Goal: Task Accomplishment & Management: Use online tool/utility

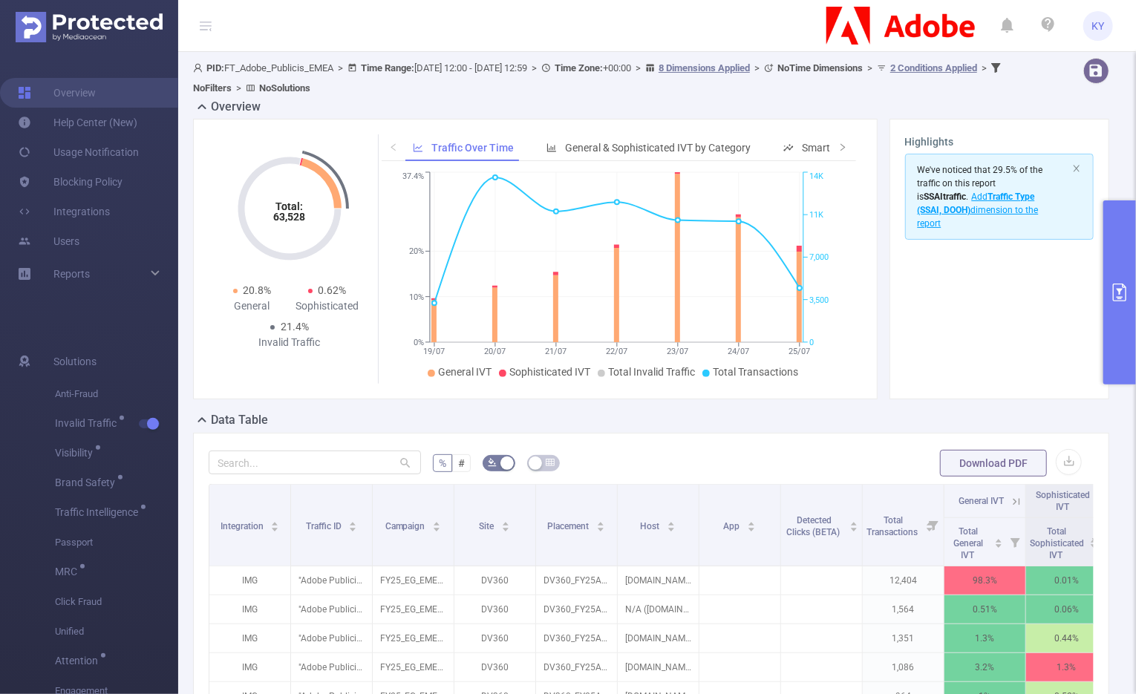
click at [1021, 497] on icon at bounding box center [1015, 501] width 13 height 13
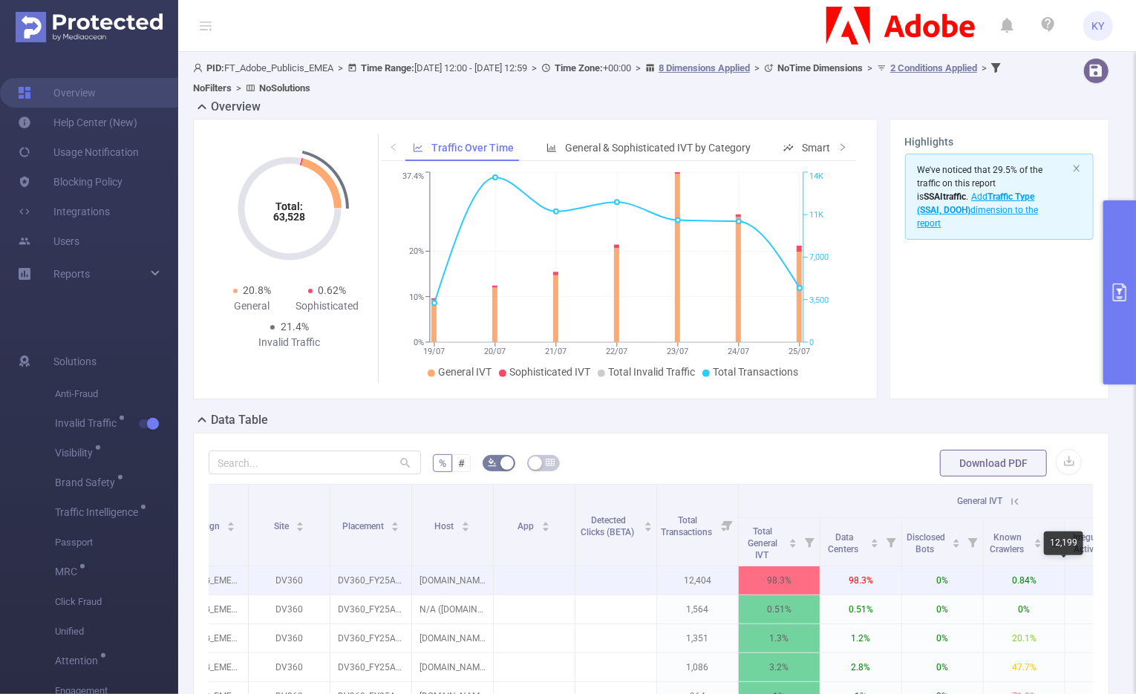
scroll to position [0, 515]
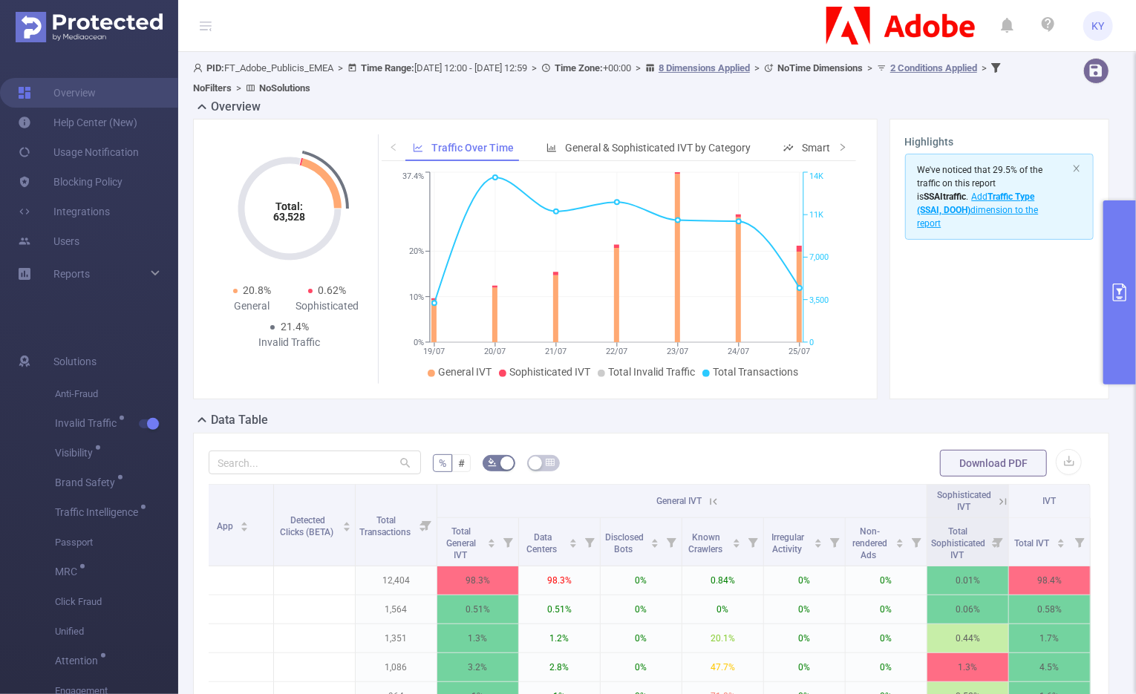
click at [996, 495] on icon at bounding box center [1002, 501] width 13 height 13
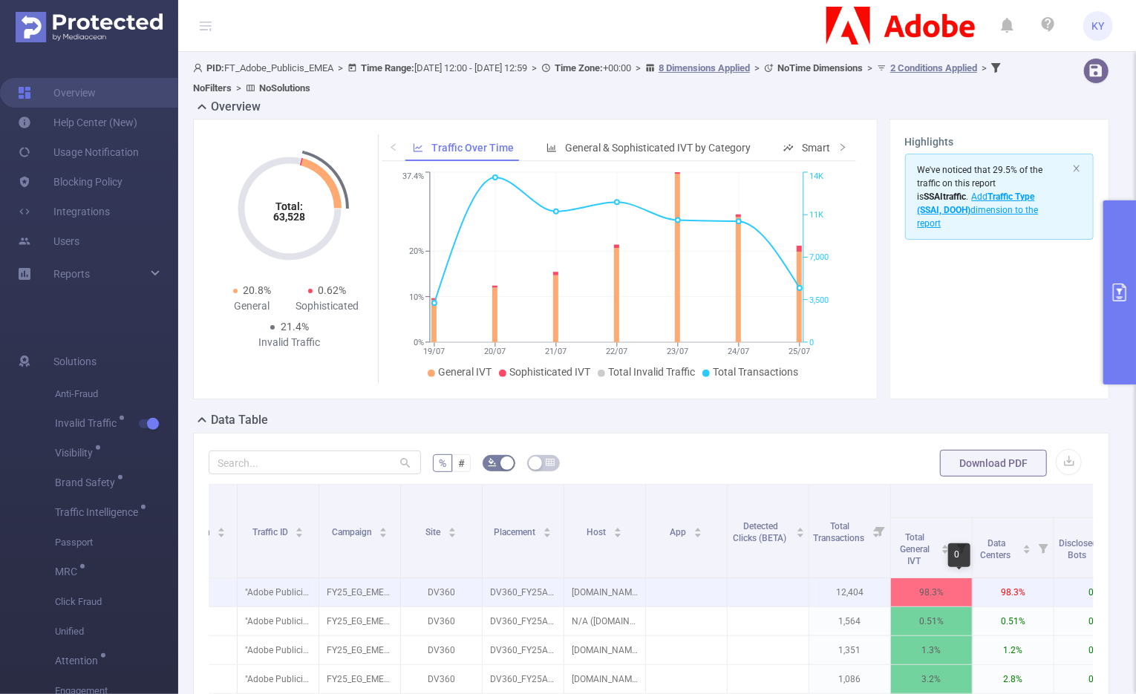
scroll to position [0, 0]
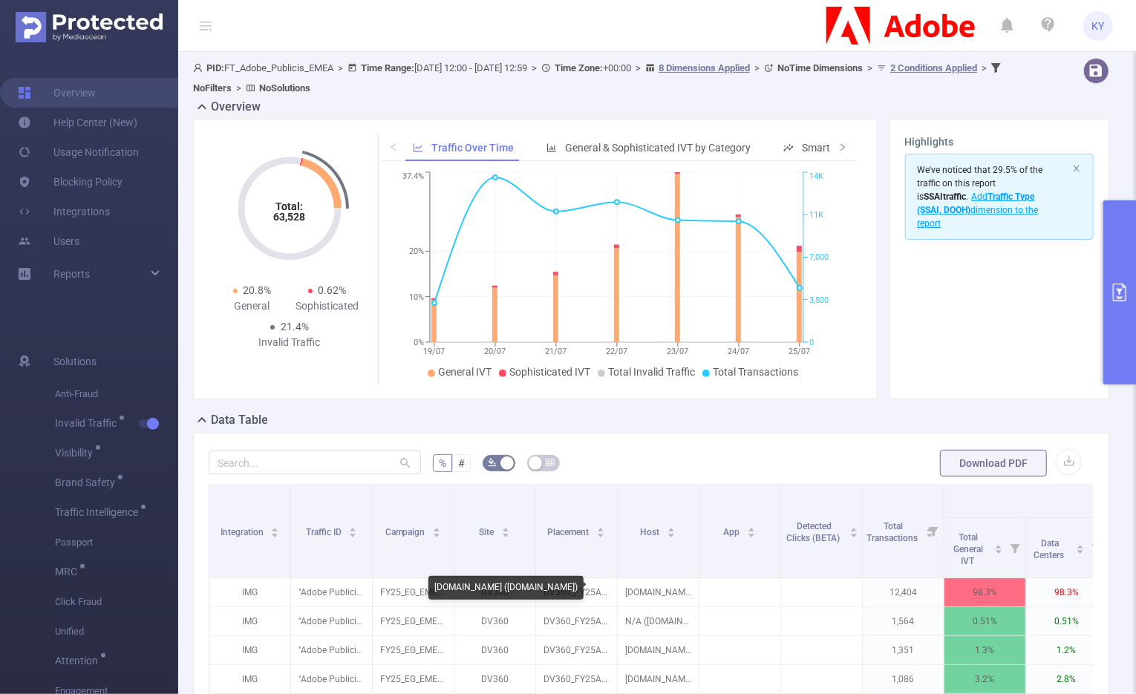
drag, startPoint x: 506, startPoint y: 597, endPoint x: 438, endPoint y: 598, distance: 68.3
click at [438, 598] on div "imasdk.googleapis.com (play.gamepix.com)" at bounding box center [505, 588] width 155 height 24
copy div "play.gamepix.com"
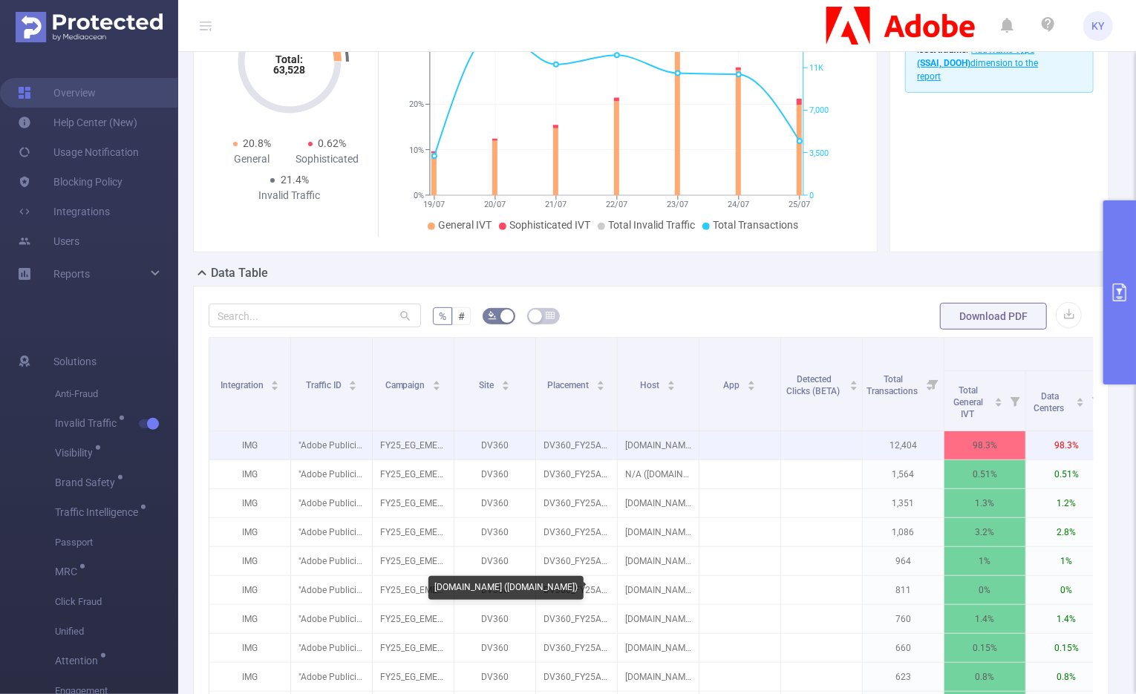
scroll to position [373, 0]
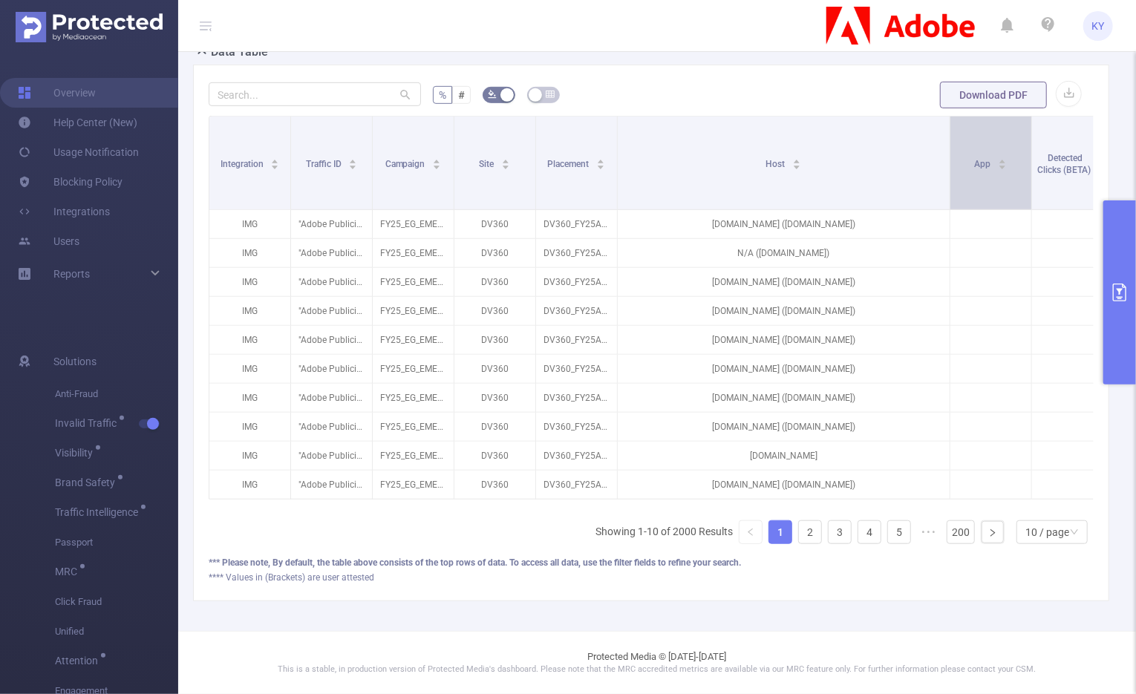
drag, startPoint x: 694, startPoint y: 169, endPoint x: 945, endPoint y: 202, distance: 253.0
click at [946, 202] on span at bounding box center [949, 163] width 7 height 93
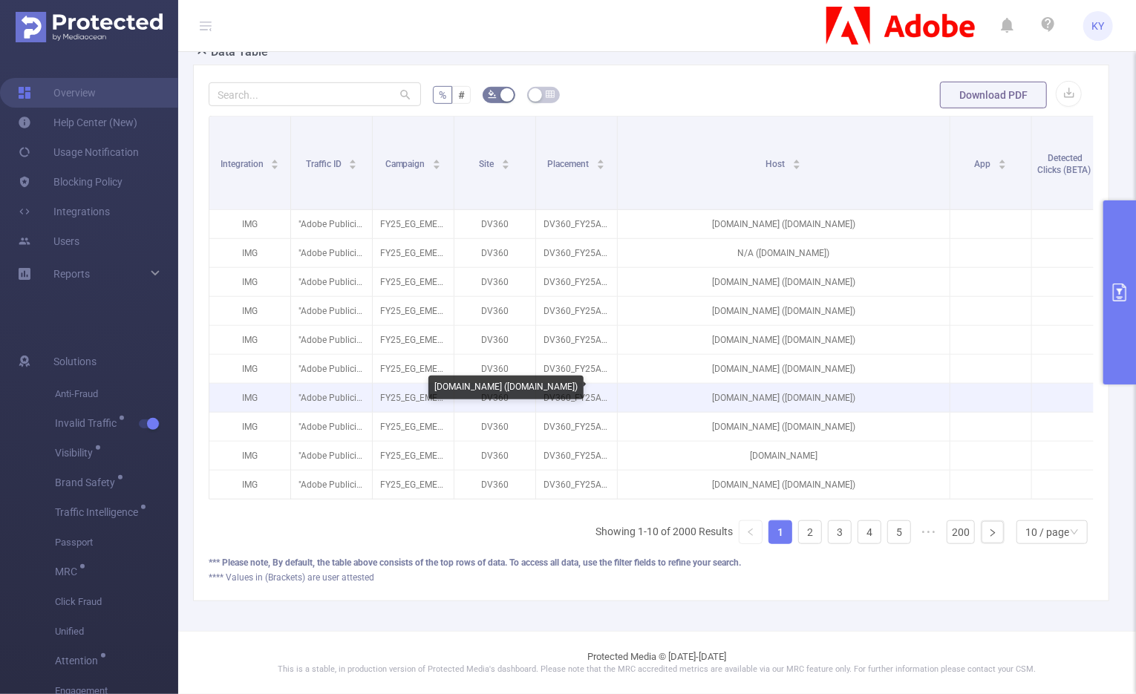
drag, startPoint x: 834, startPoint y: 387, endPoint x: 821, endPoint y: 387, distance: 12.6
click at [822, 387] on p "imasdk.googleapis.com (livestreamde.com)" at bounding box center [784, 398] width 332 height 28
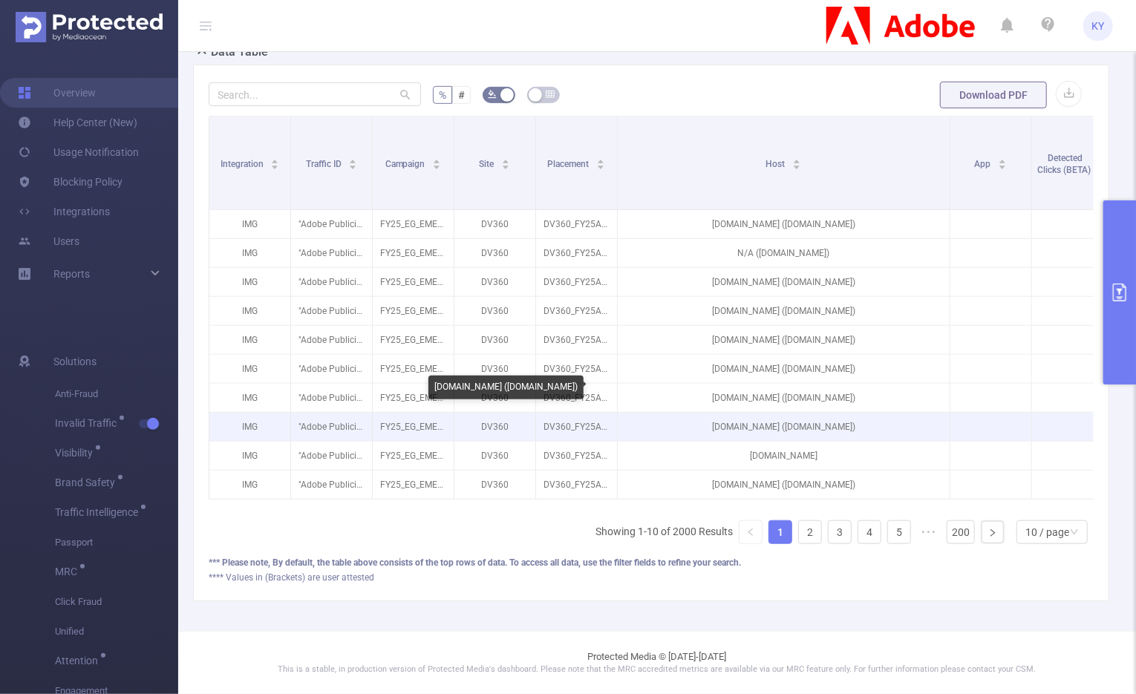
copy p "eam"
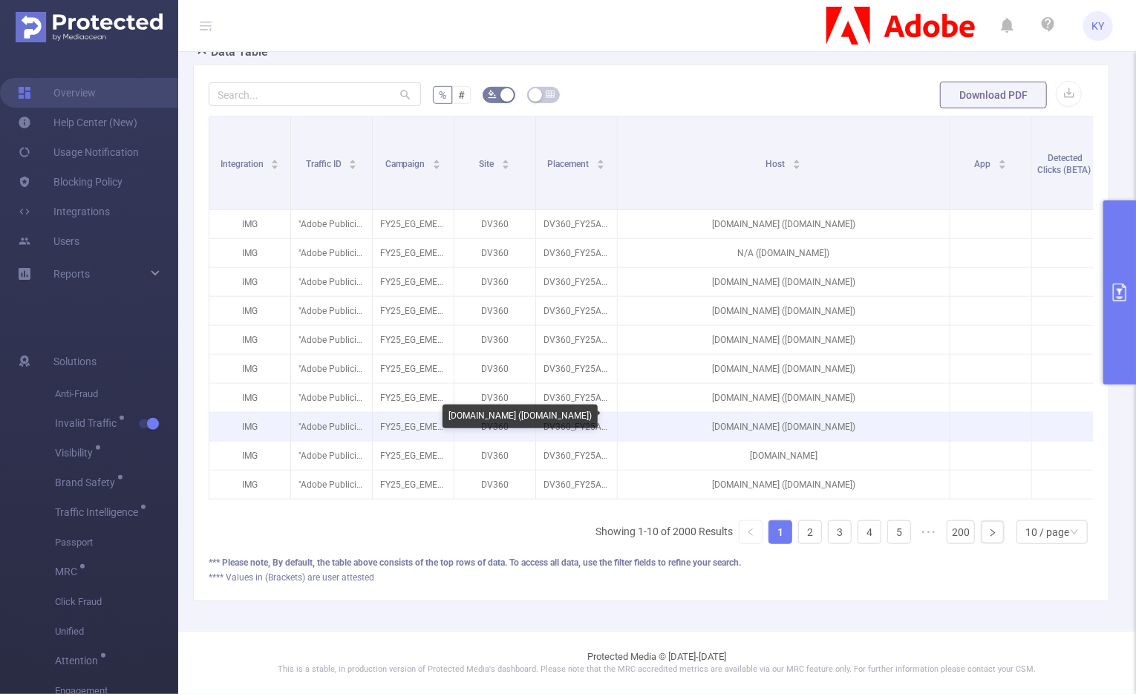
click at [824, 413] on p "imasdk.googleapis.com (debilizator.tv)" at bounding box center [784, 427] width 332 height 28
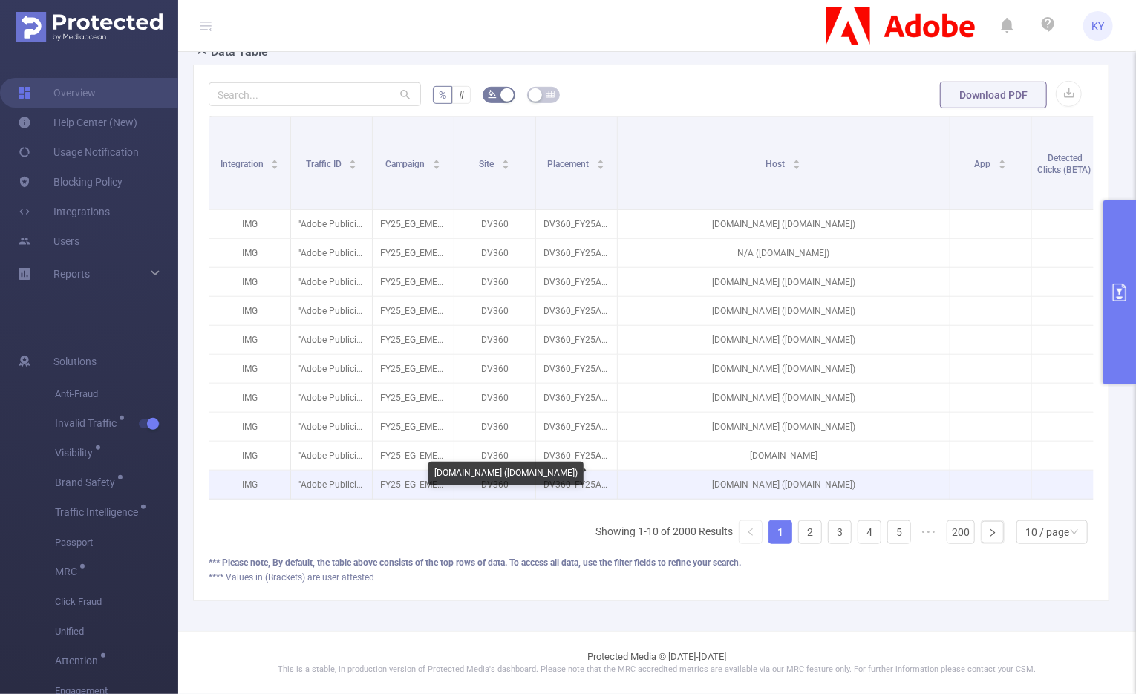
drag, startPoint x: 885, startPoint y: 477, endPoint x: 773, endPoint y: 477, distance: 112.1
click at [773, 477] on p "imasdk.googleapis.com (html5.gamedistribution.com)" at bounding box center [784, 485] width 332 height 28
copy p "(html5.gamedistribution.com"
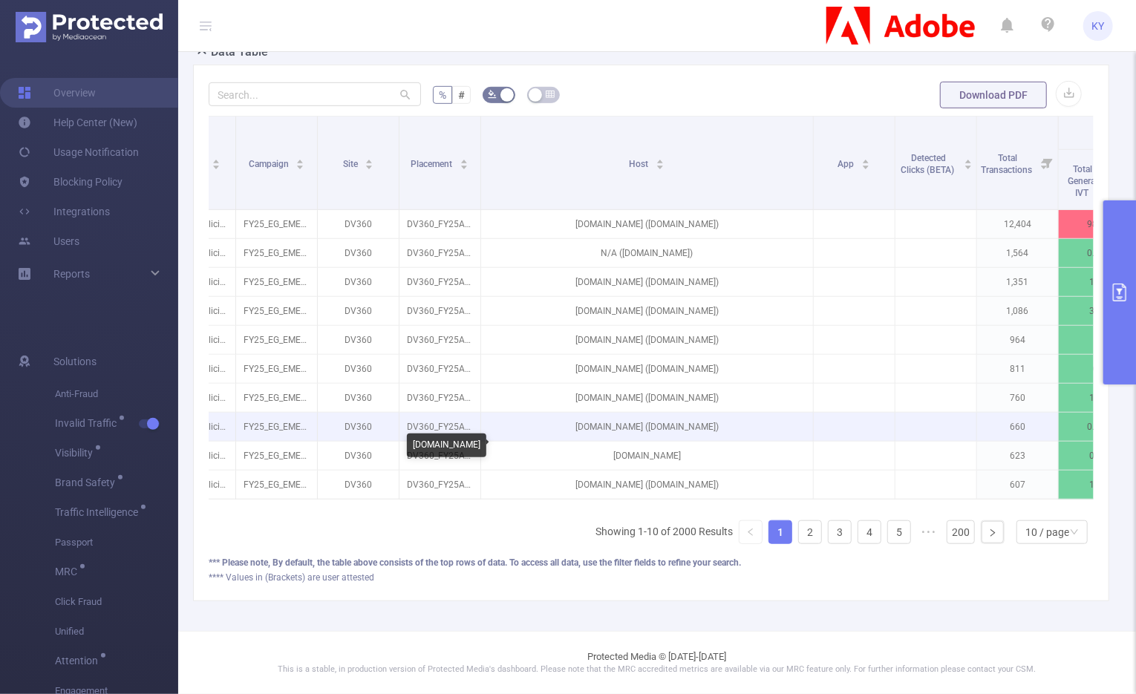
scroll to position [0, 451]
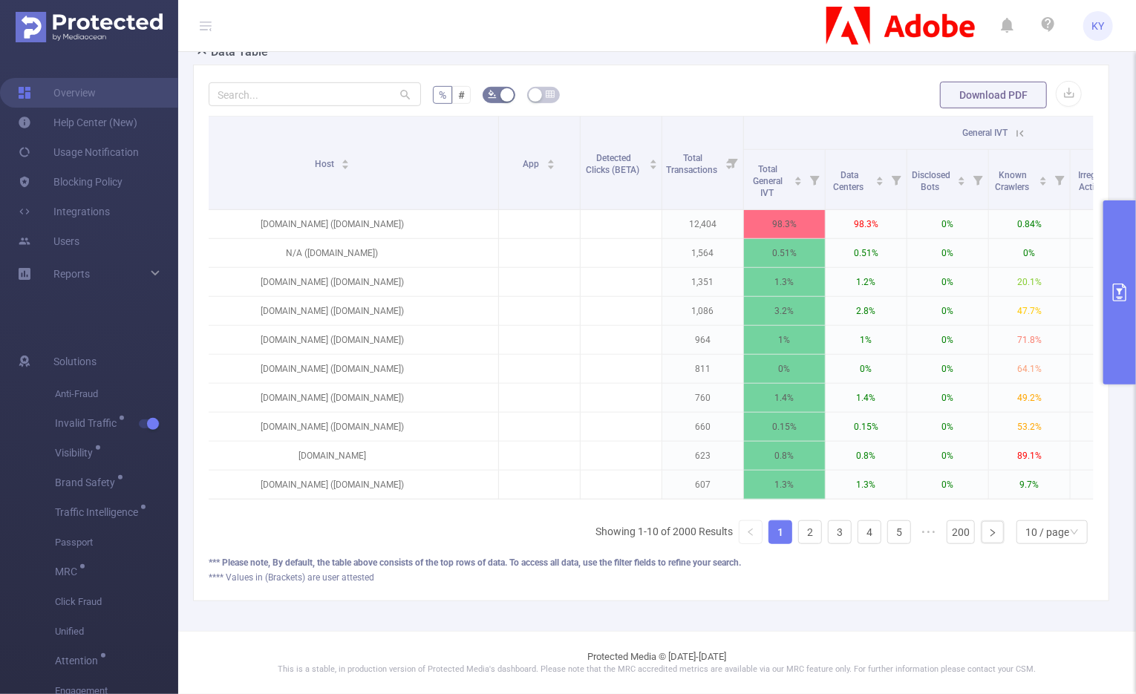
click at [1015, 127] on icon at bounding box center [1019, 133] width 13 height 13
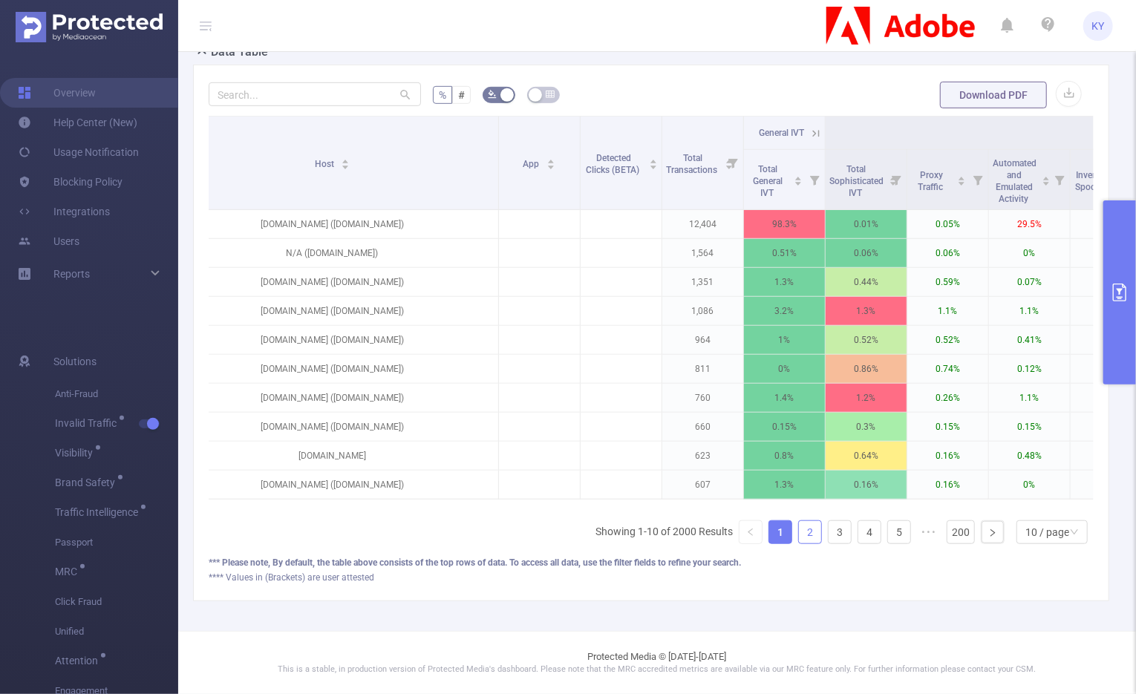
click at [802, 541] on link "2" at bounding box center [810, 532] width 22 height 22
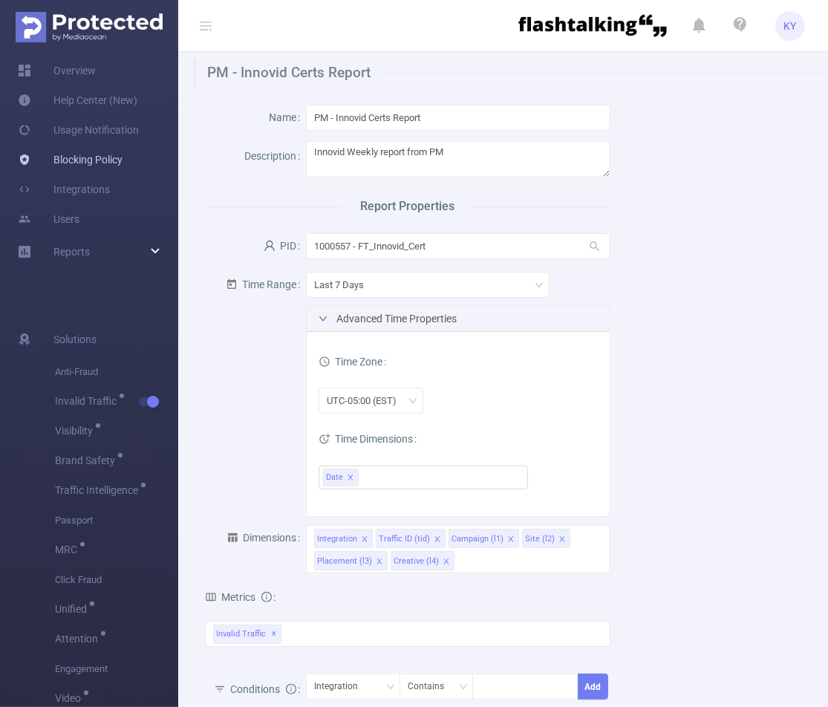
click at [85, 160] on link "Blocking Policy" at bounding box center [70, 160] width 105 height 30
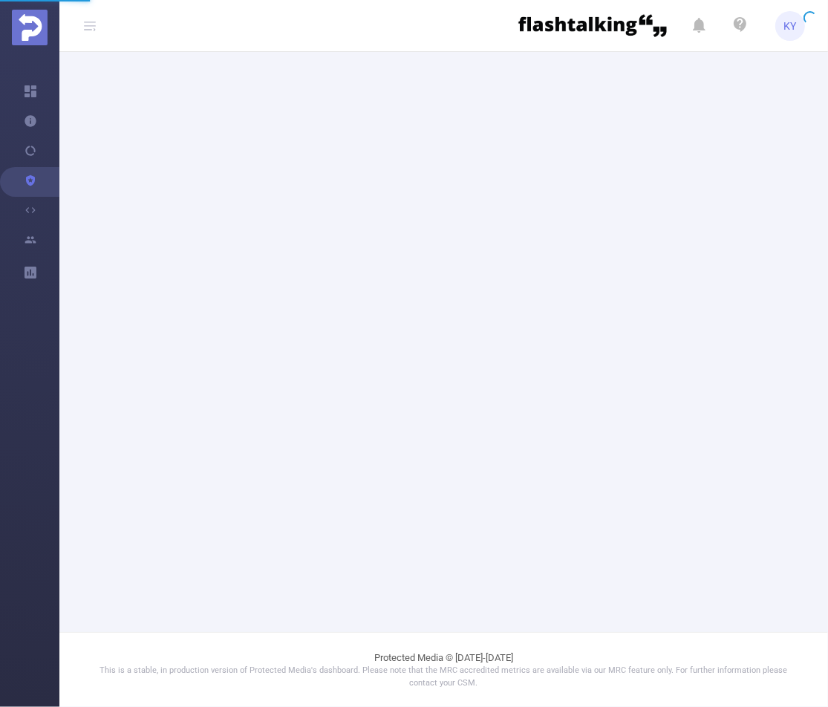
click at [523, 649] on footer "Protected Media © [DATE]-[DATE] This is a stable, in production version of Prot…" at bounding box center [443, 670] width 768 height 76
